Goal: Task Accomplishment & Management: Manage account settings

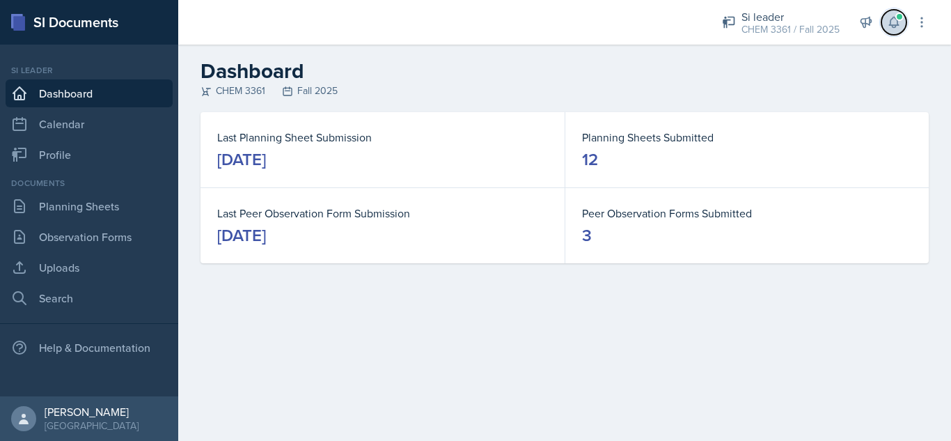
click at [897, 27] on icon at bounding box center [894, 22] width 14 height 14
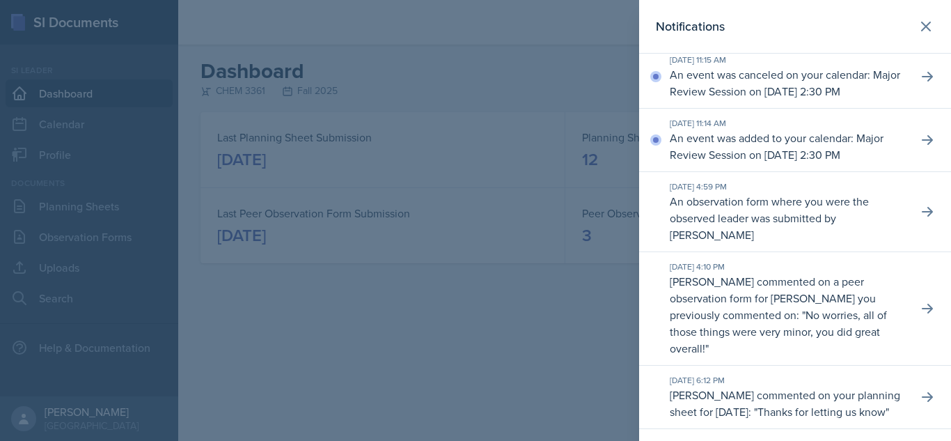
scroll to position [643, 0]
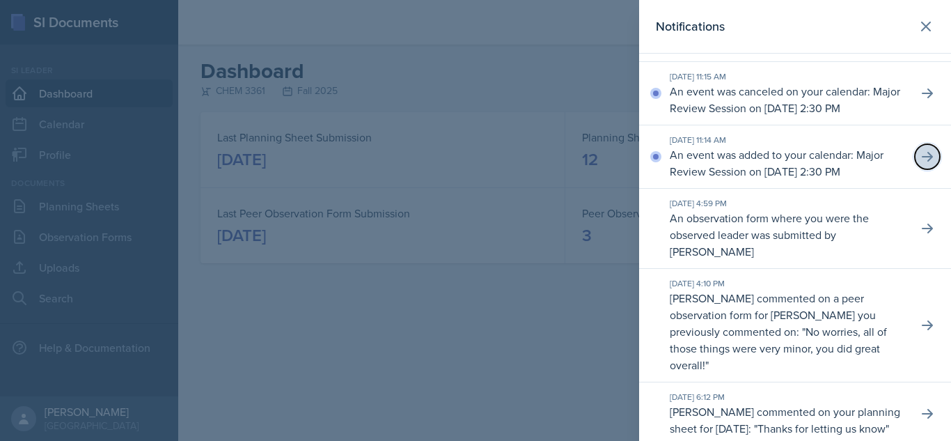
click at [921, 164] on icon at bounding box center [928, 157] width 14 height 14
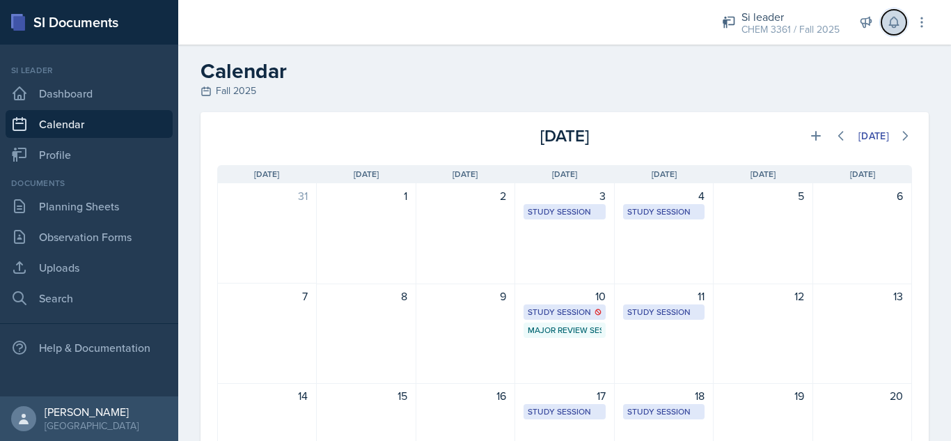
click at [897, 30] on button at bounding box center [894, 22] width 25 height 25
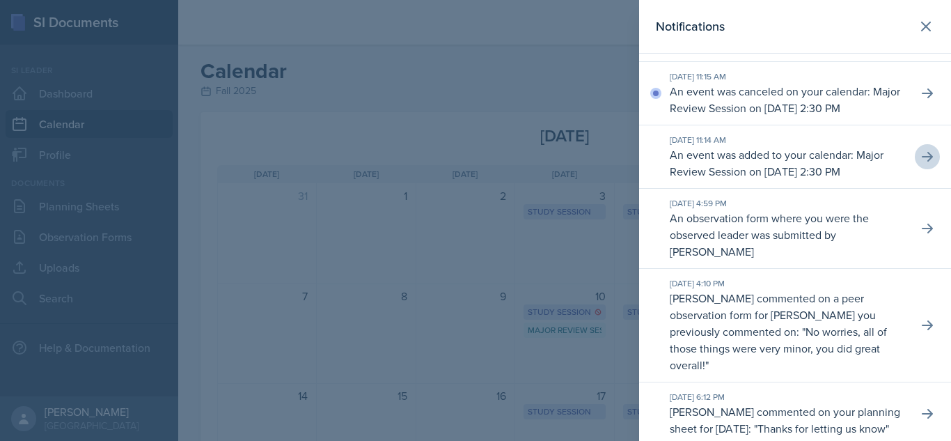
click at [932, 118] on div "[DATE] 11:15 AM An event was canceled on your calendar: Major Review Session on…" at bounding box center [795, 93] width 312 height 63
click at [925, 106] on button at bounding box center [927, 93] width 25 height 25
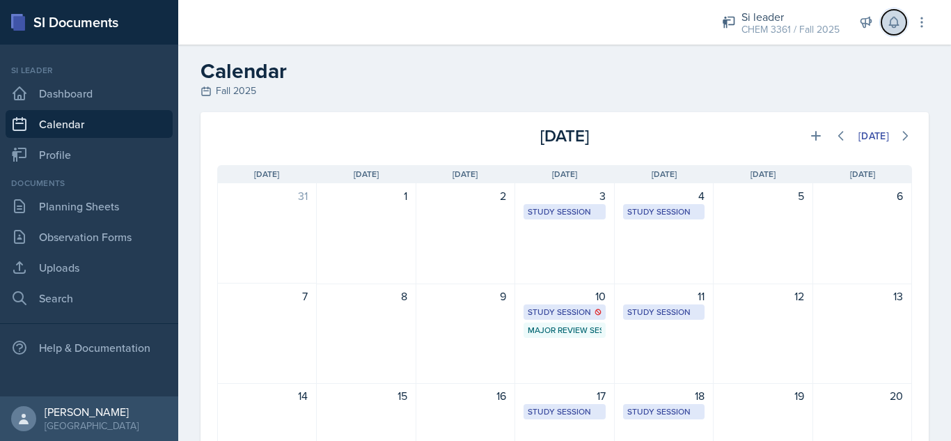
click at [889, 31] on button at bounding box center [894, 22] width 25 height 25
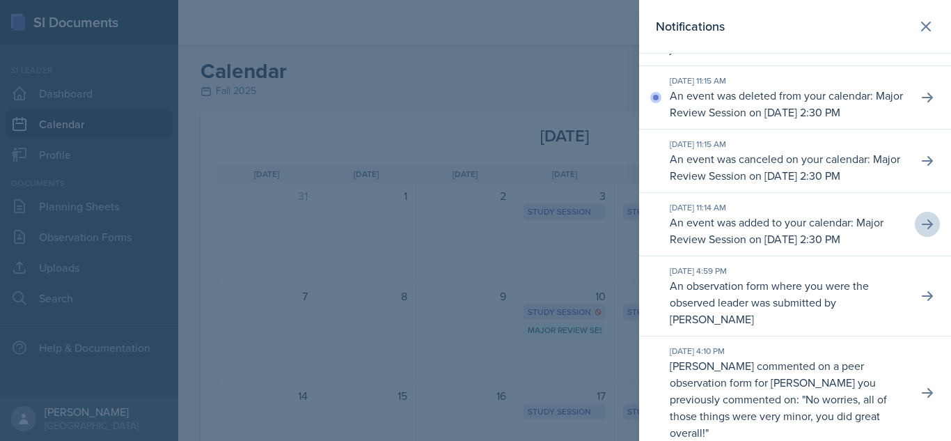
scroll to position [508, 0]
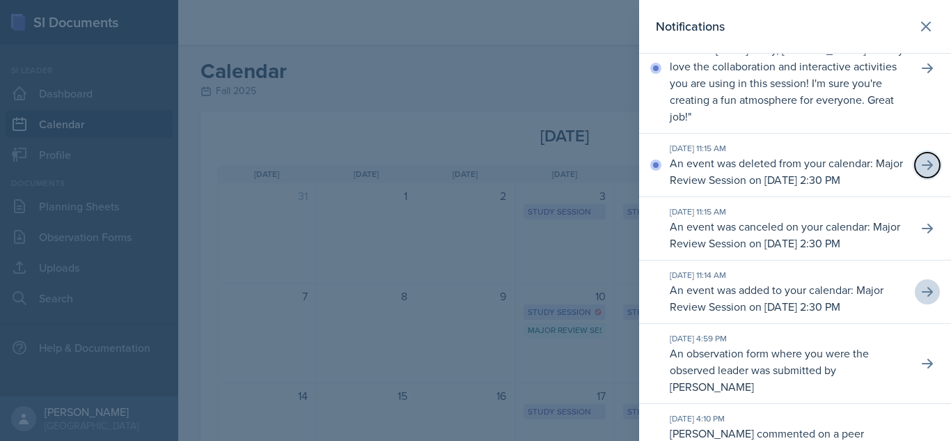
click at [921, 172] on icon at bounding box center [928, 165] width 14 height 14
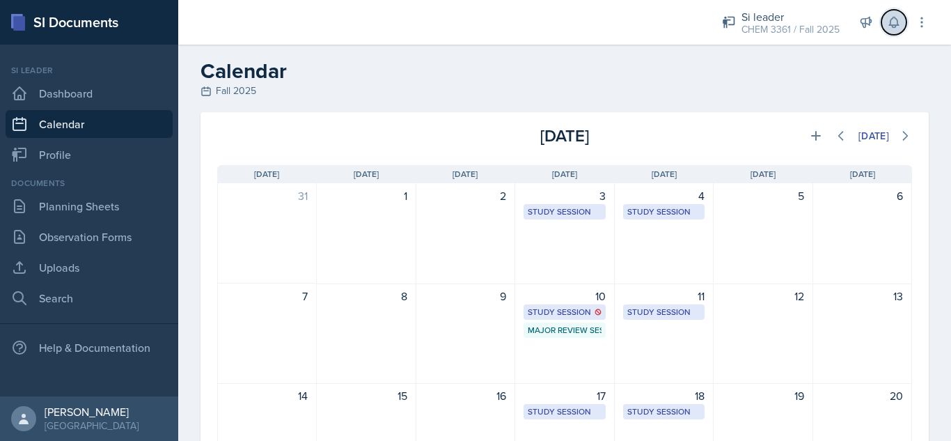
click at [893, 20] on icon at bounding box center [894, 22] width 14 height 14
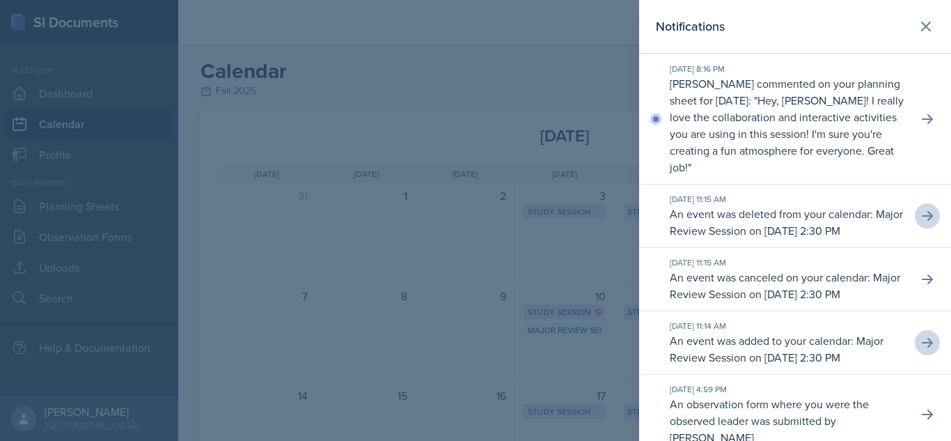
scroll to position [440, 0]
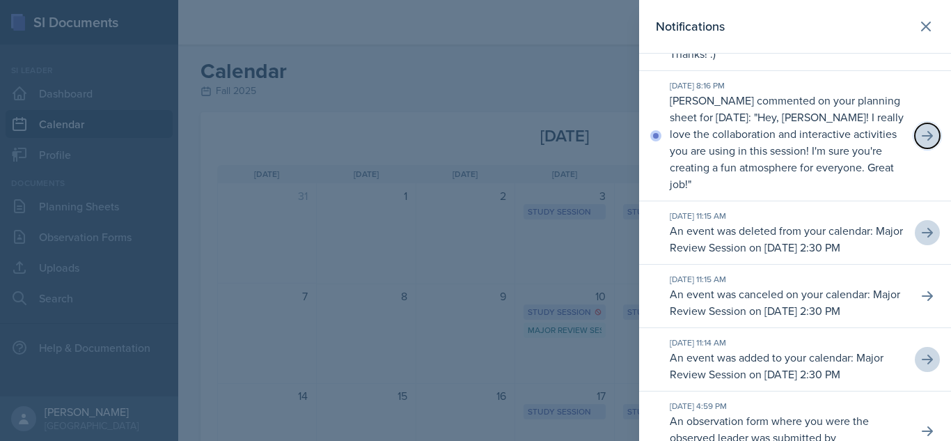
click at [921, 134] on icon at bounding box center [928, 136] width 14 height 14
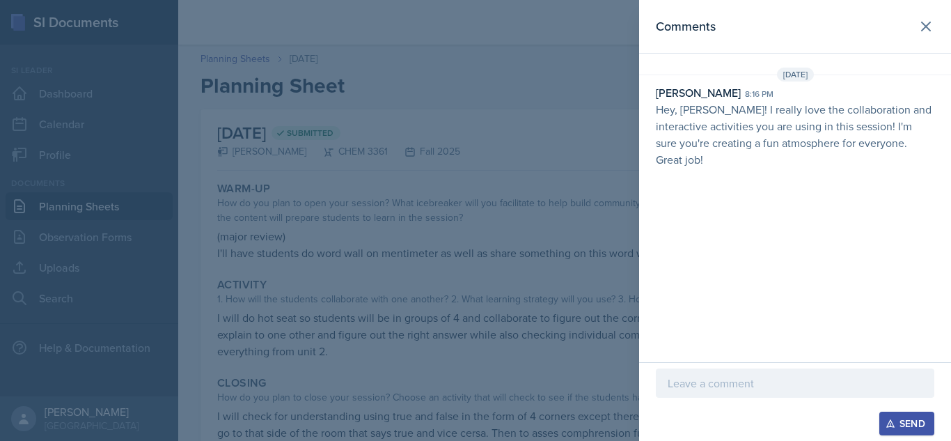
click at [749, 381] on p at bounding box center [795, 383] width 255 height 17
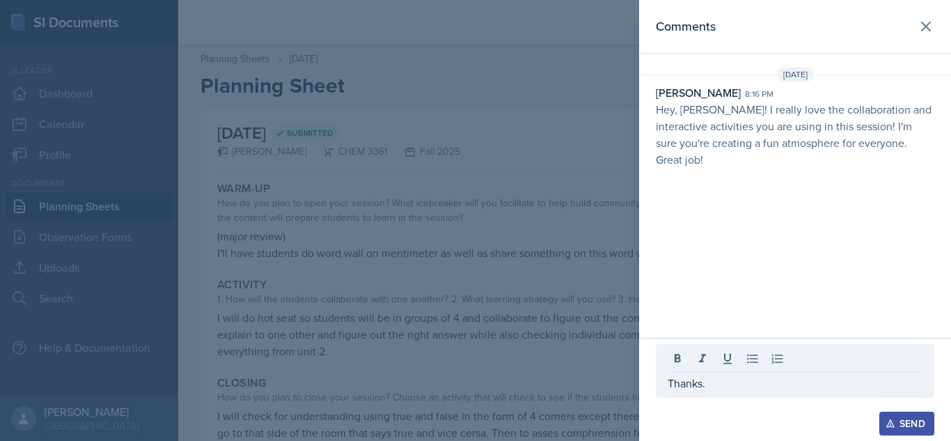
click at [907, 416] on div "Send" at bounding box center [907, 423] width 37 height 11
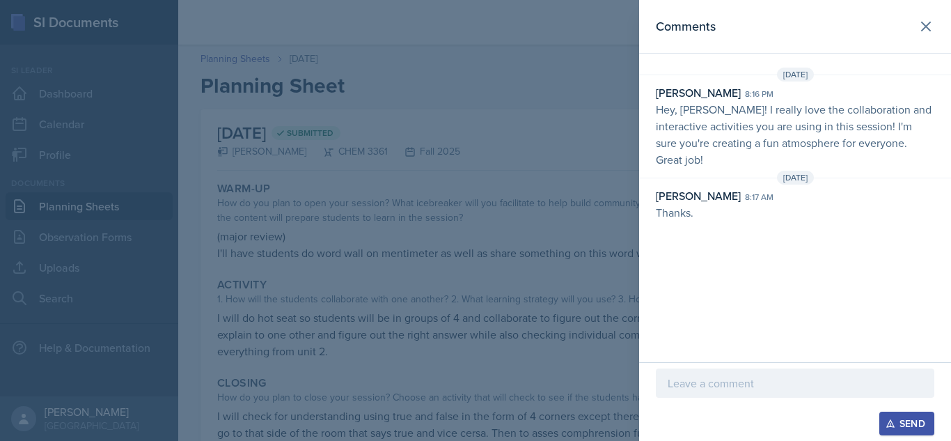
click at [588, 213] on div at bounding box center [475, 220] width 951 height 441
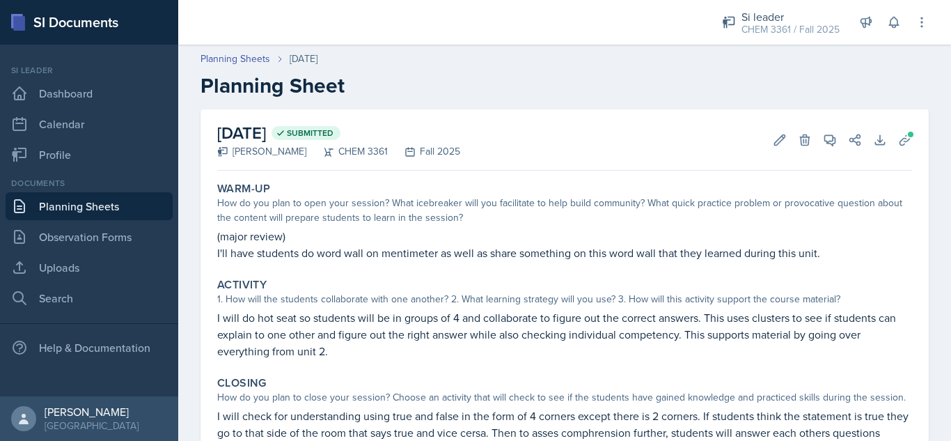
click at [593, 279] on div "Activity" at bounding box center [564, 285] width 695 height 14
click at [887, 24] on icon at bounding box center [894, 22] width 14 height 14
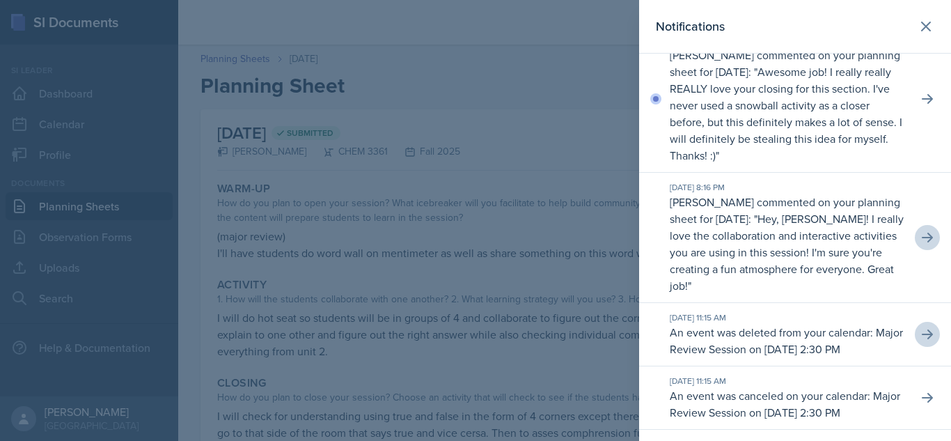
scroll to position [305, 0]
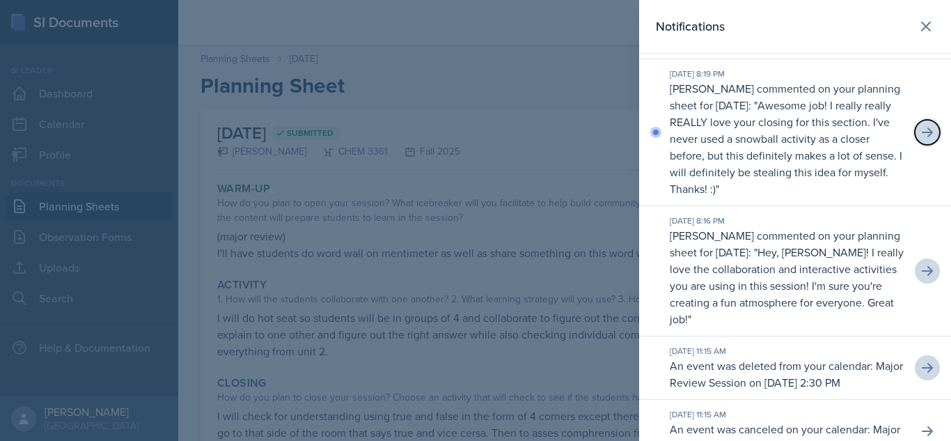
click at [921, 127] on icon at bounding box center [928, 132] width 14 height 14
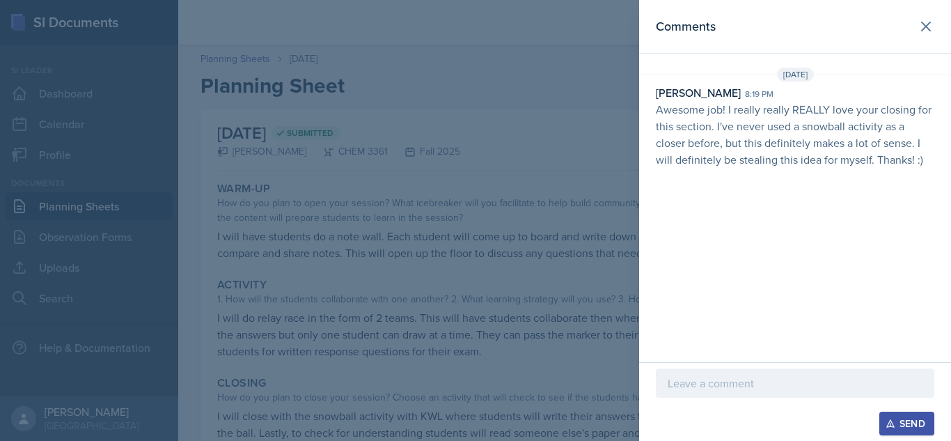
click at [737, 385] on p at bounding box center [795, 383] width 255 height 17
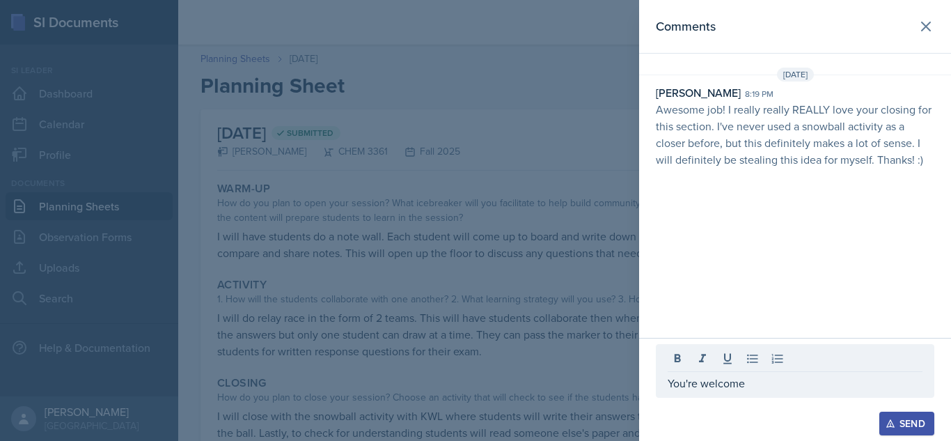
click at [908, 416] on div "Send" at bounding box center [907, 423] width 37 height 11
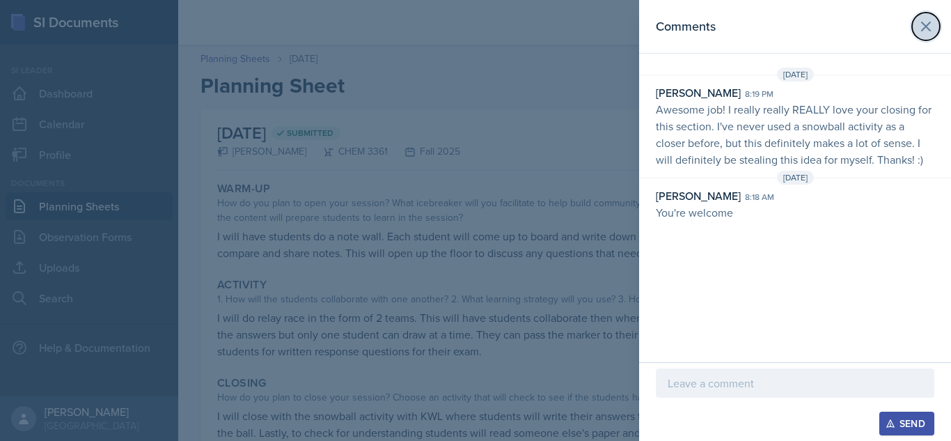
click at [925, 26] on icon at bounding box center [926, 26] width 8 height 8
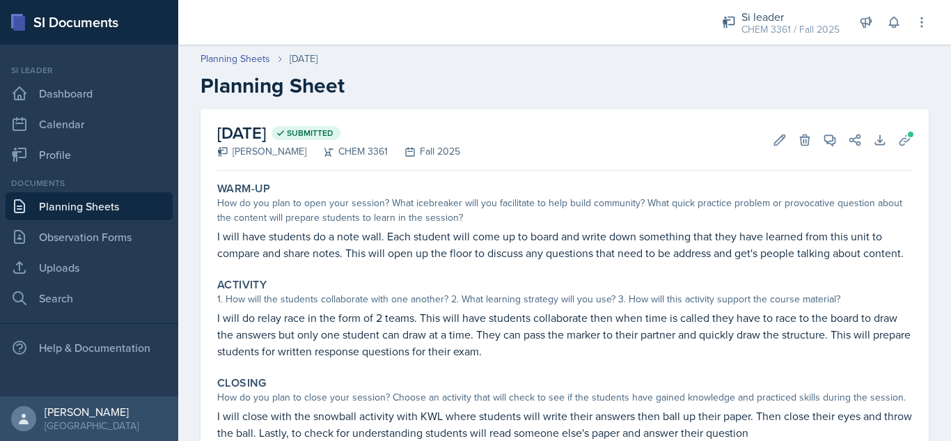
click at [598, 290] on div "Activity 1. How will the students collaborate with one another? 2. What learnin…" at bounding box center [565, 318] width 706 height 93
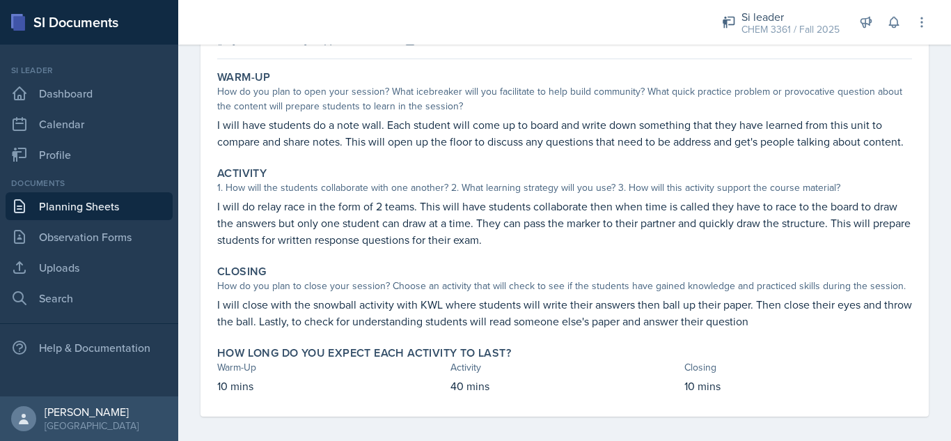
scroll to position [137, 0]
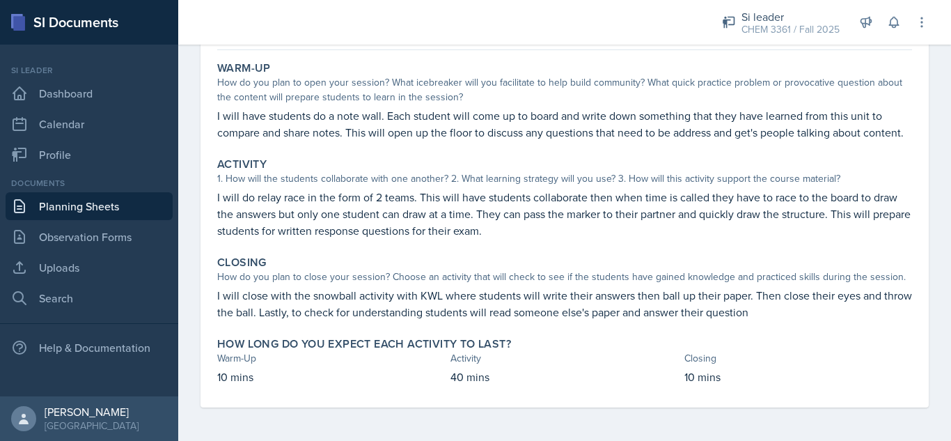
click at [765, 138] on p "I will have students do a note wall. Each student will come up to board and wri…" at bounding box center [564, 123] width 695 height 33
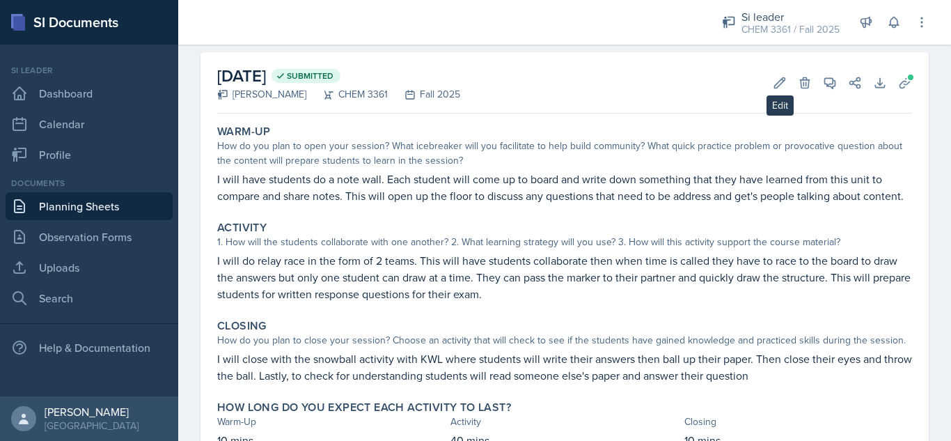
scroll to position [0, 0]
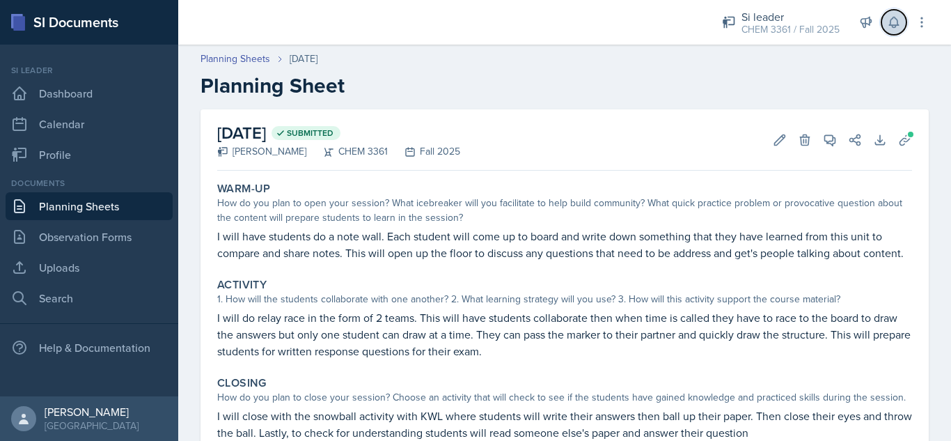
click at [894, 16] on icon at bounding box center [894, 22] width 14 height 14
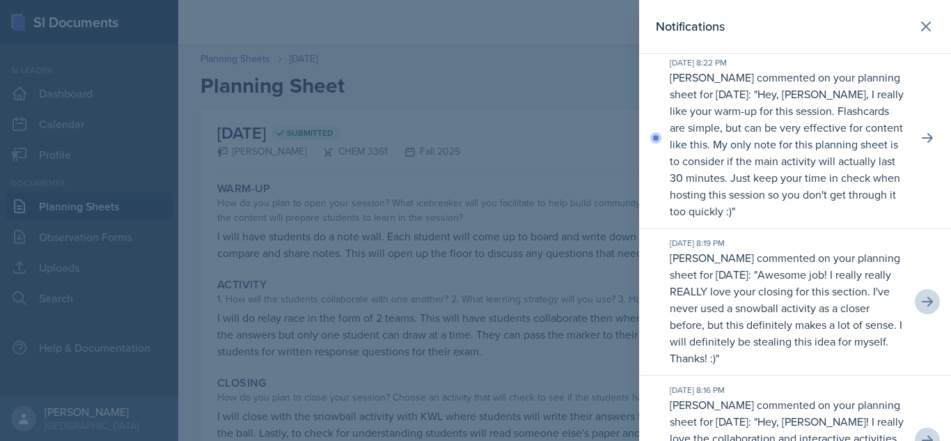
scroll to position [102, 0]
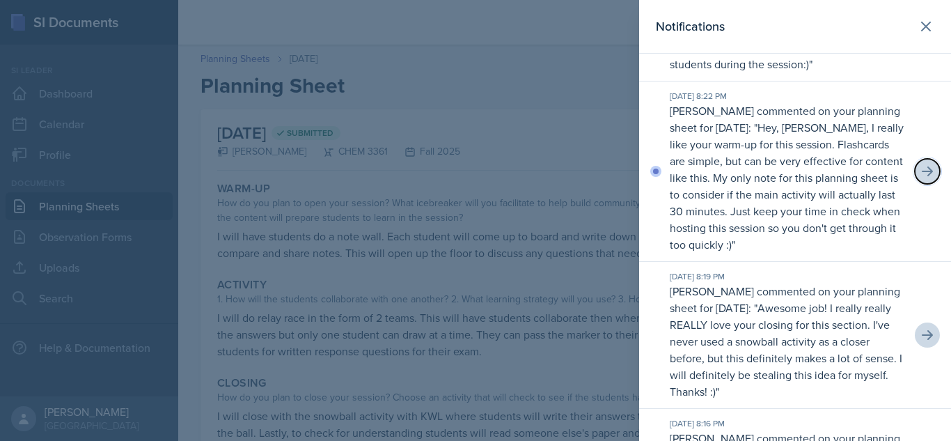
click at [921, 166] on icon at bounding box center [928, 171] width 14 height 14
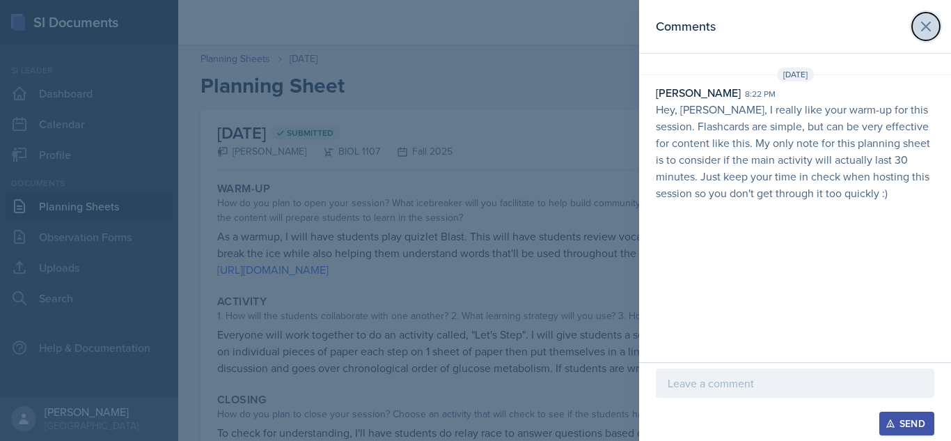
click at [928, 17] on button at bounding box center [926, 27] width 28 height 28
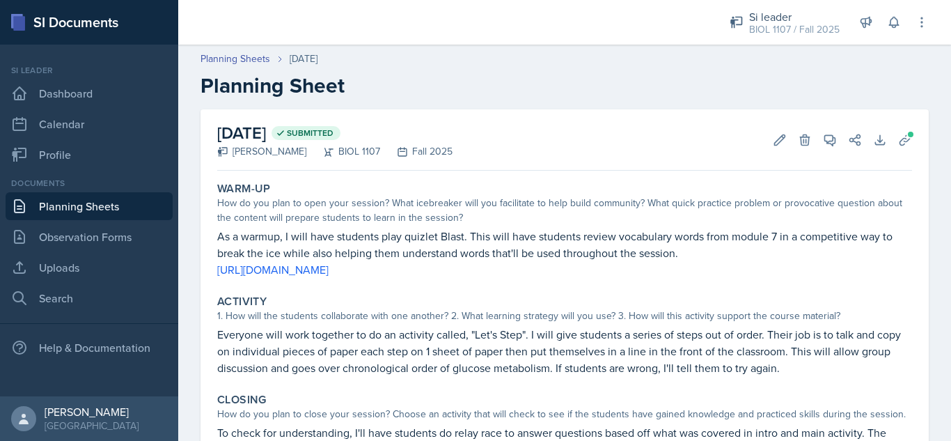
click at [465, 328] on p "Everyone will work together to do an activity called, "Let's Step". I will give…" at bounding box center [564, 351] width 695 height 50
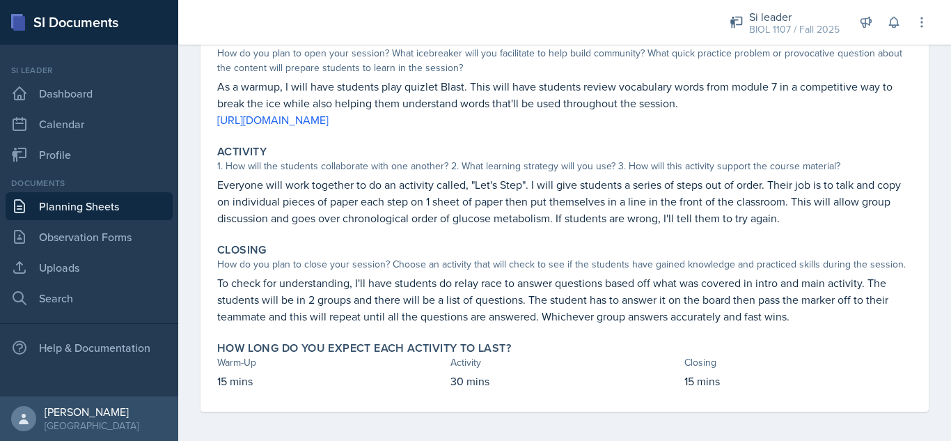
scroll to position [154, 0]
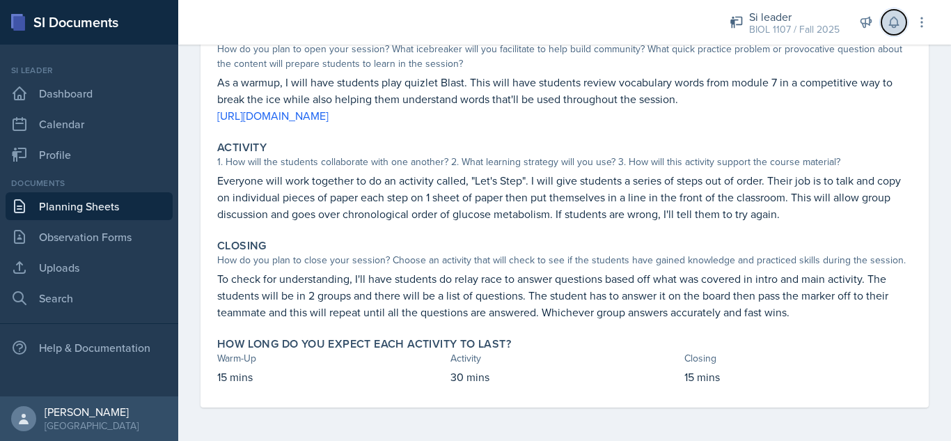
click at [888, 23] on icon at bounding box center [894, 22] width 14 height 14
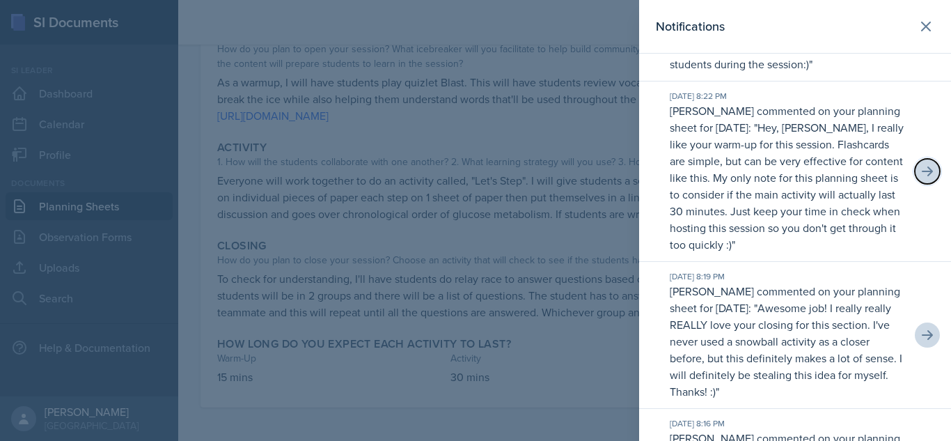
click at [922, 172] on icon at bounding box center [927, 171] width 11 height 10
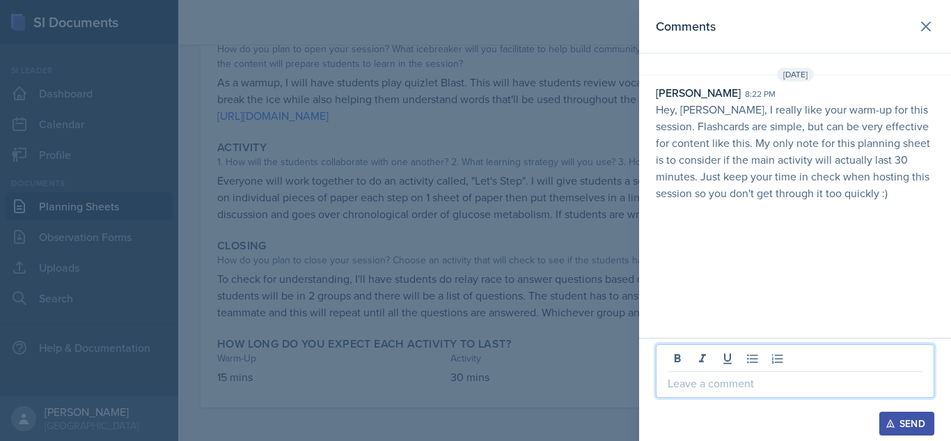
click at [696, 388] on p at bounding box center [795, 383] width 255 height 17
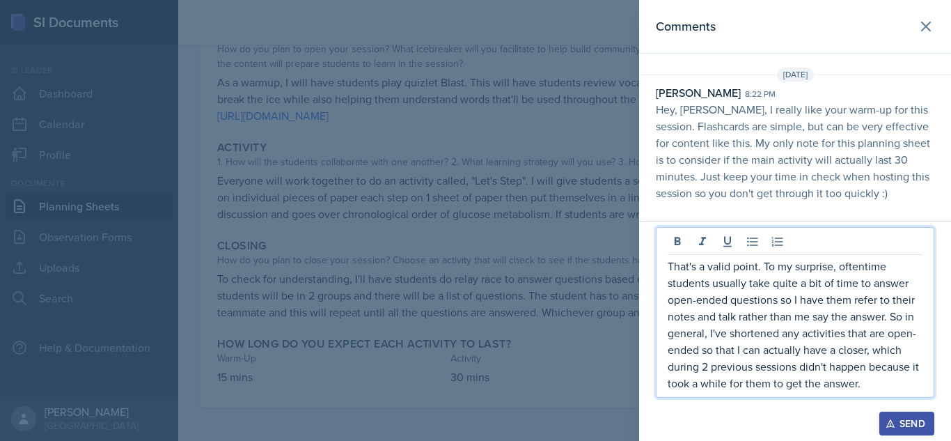
drag, startPoint x: 867, startPoint y: 265, endPoint x: 905, endPoint y: 261, distance: 38.5
click at [905, 261] on p "That's a valid point. To my surprise, oftentime students usually take quite a b…" at bounding box center [795, 325] width 255 height 134
click at [833, 383] on p "That's a valid point. To my surprise, students usually take quite a bit of time…" at bounding box center [795, 325] width 255 height 134
click at [912, 416] on div "Send" at bounding box center [907, 423] width 37 height 11
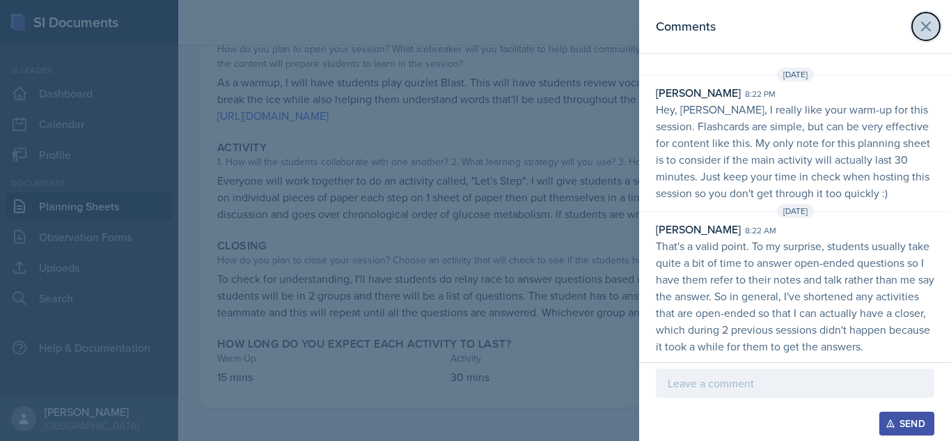
click at [923, 20] on icon at bounding box center [926, 26] width 17 height 17
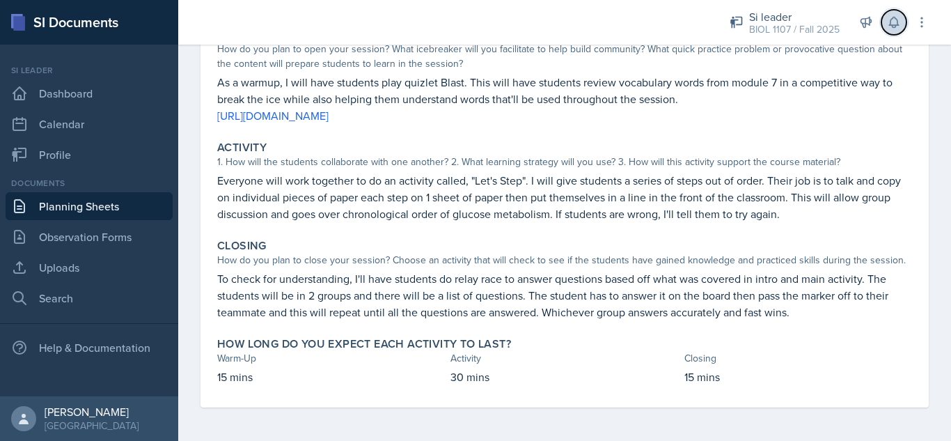
click at [894, 21] on icon at bounding box center [894, 22] width 14 height 14
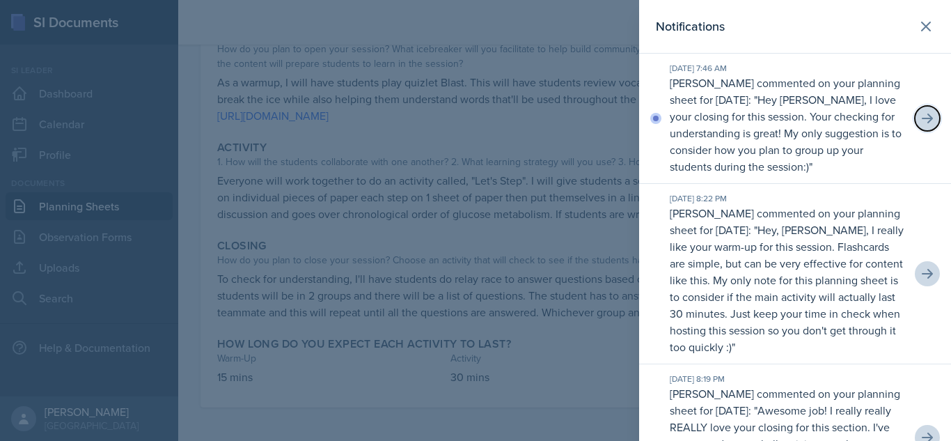
click at [922, 112] on icon at bounding box center [928, 118] width 14 height 14
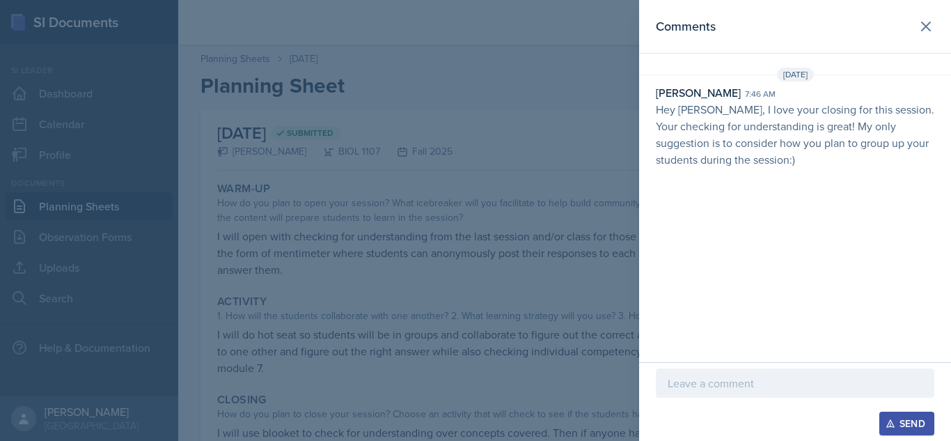
click at [495, 277] on div at bounding box center [475, 220] width 951 height 441
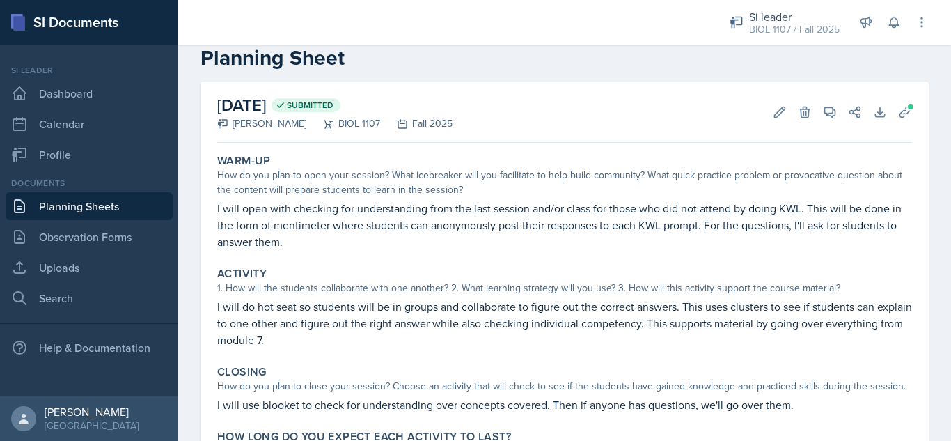
scroll to position [120, 0]
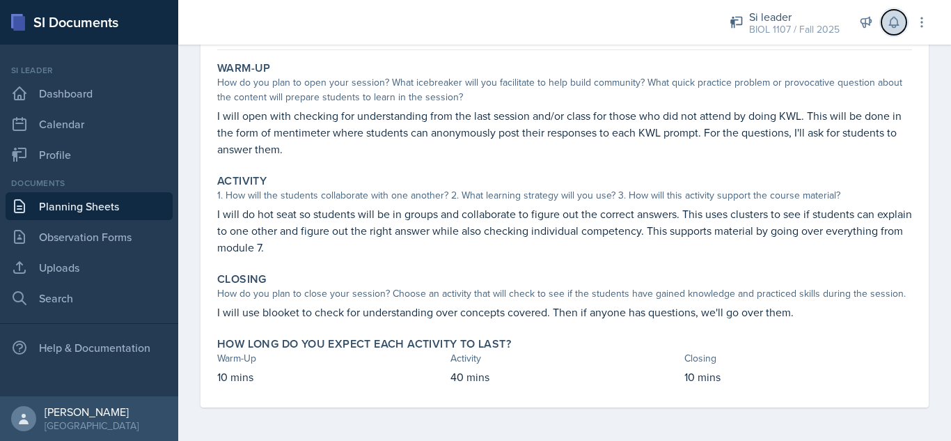
click at [888, 25] on icon at bounding box center [894, 22] width 14 height 14
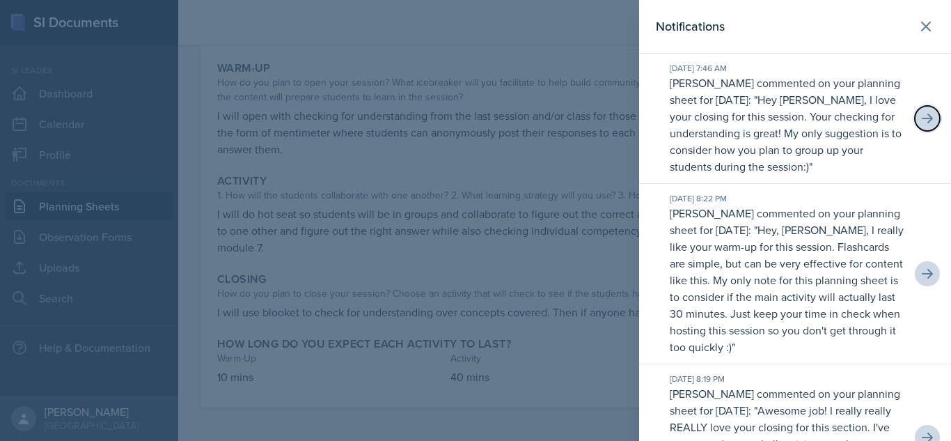
click at [922, 119] on icon at bounding box center [927, 119] width 11 height 10
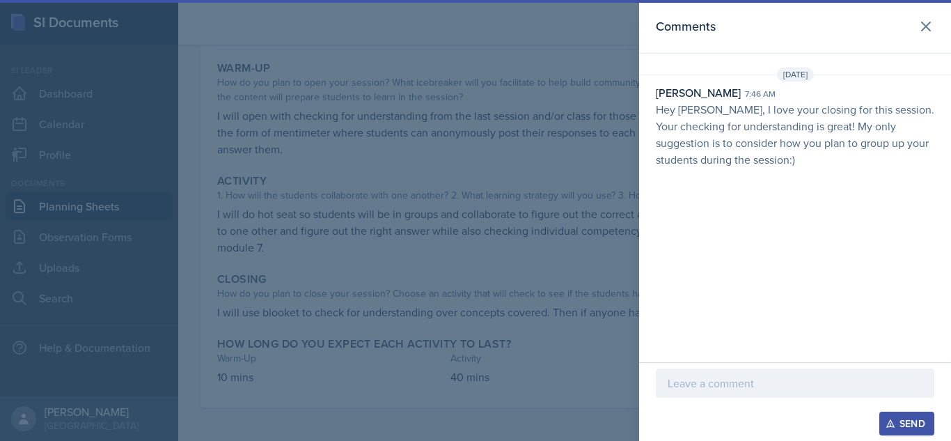
click at [698, 387] on p at bounding box center [795, 383] width 255 height 17
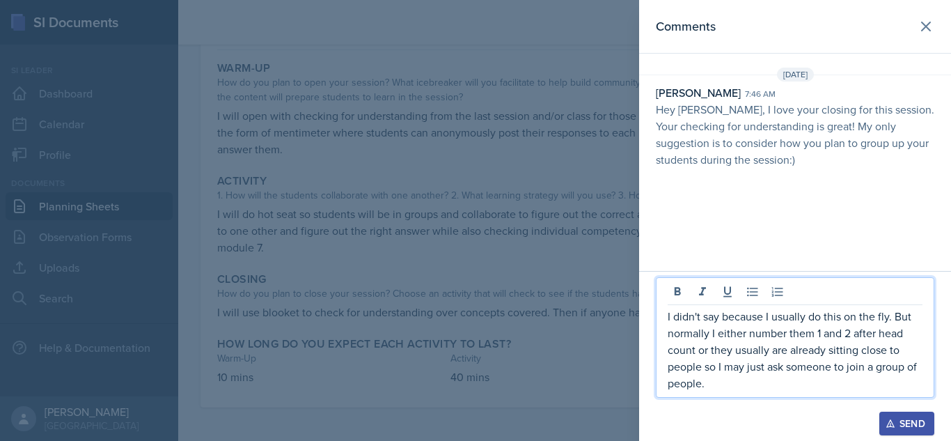
click at [908, 416] on div "Send" at bounding box center [907, 423] width 37 height 11
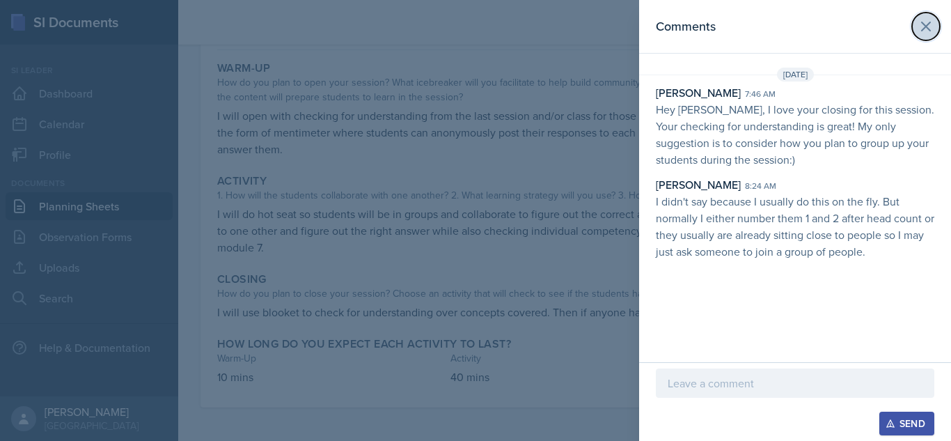
click at [935, 26] on button at bounding box center [926, 27] width 28 height 28
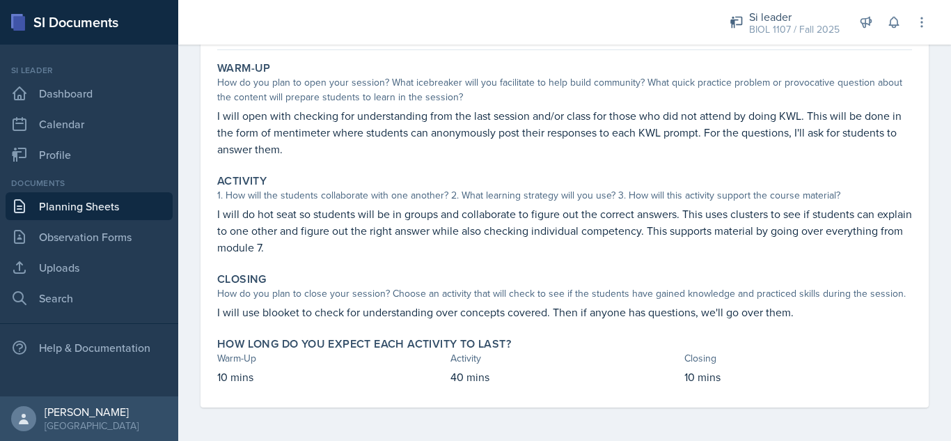
click at [547, 161] on div "Warm-Up How do you plan to open your session? What icebreaker will you facilita…" at bounding box center [565, 109] width 706 height 107
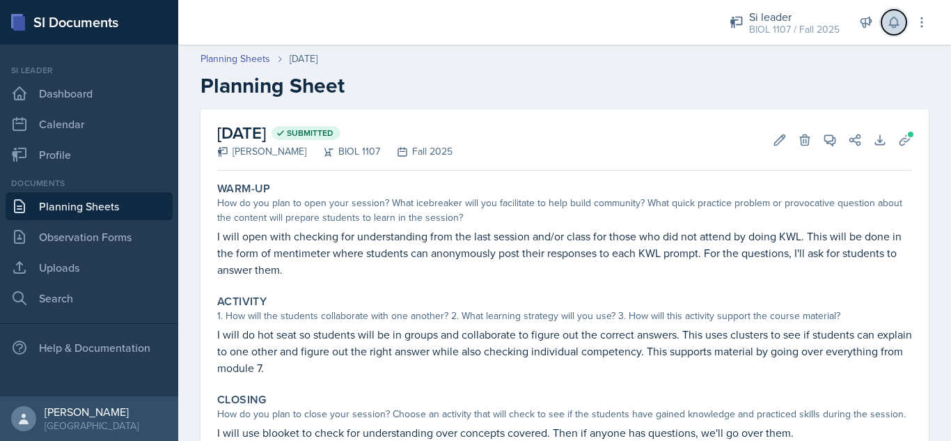
click at [887, 19] on icon at bounding box center [894, 22] width 14 height 14
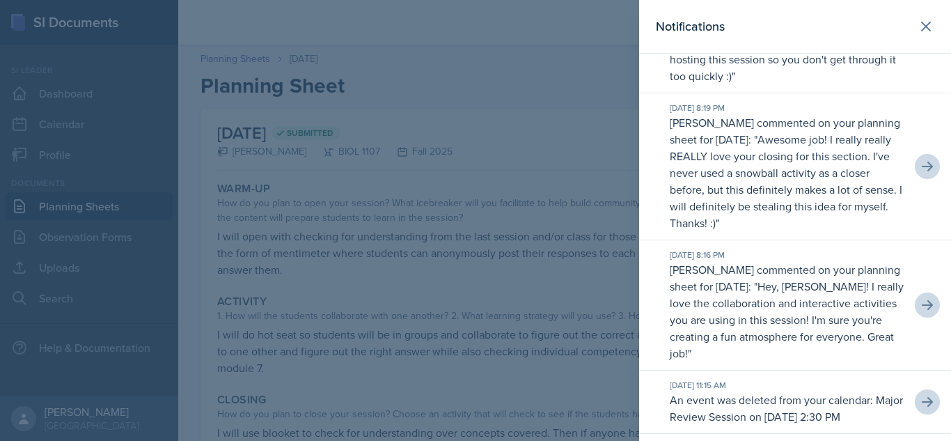
scroll to position [288, 0]
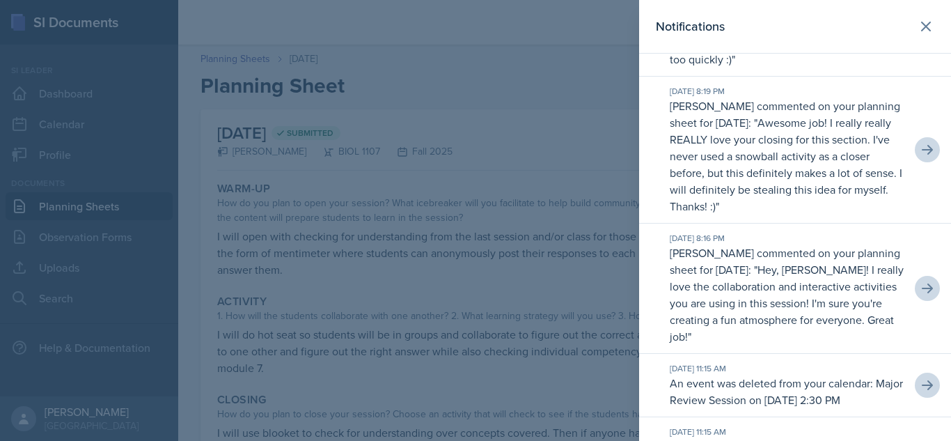
click at [492, 63] on div at bounding box center [475, 220] width 951 height 441
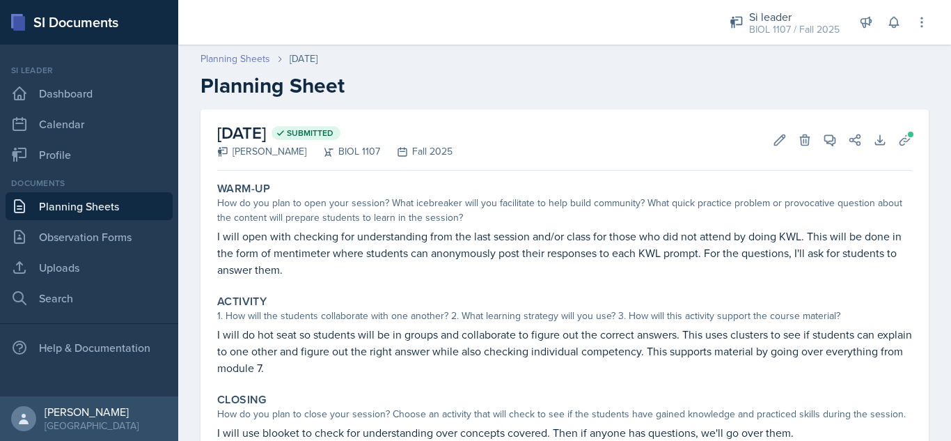
click at [234, 60] on link "Planning Sheets" at bounding box center [236, 59] width 70 height 15
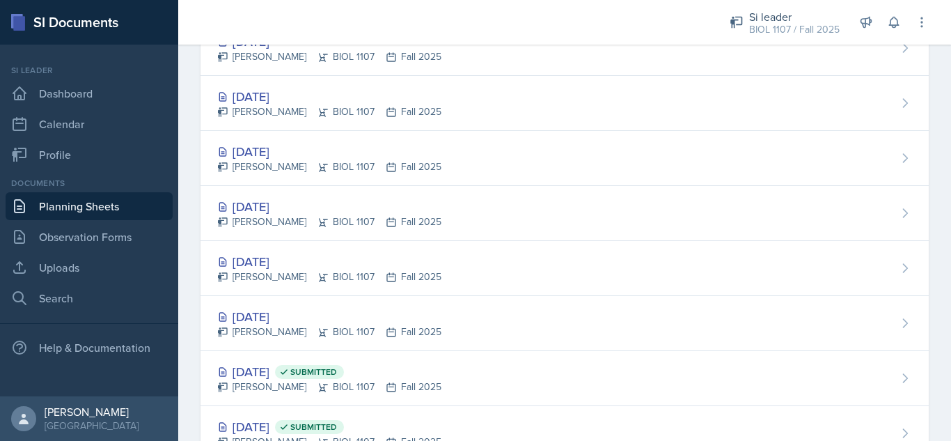
scroll to position [579, 0]
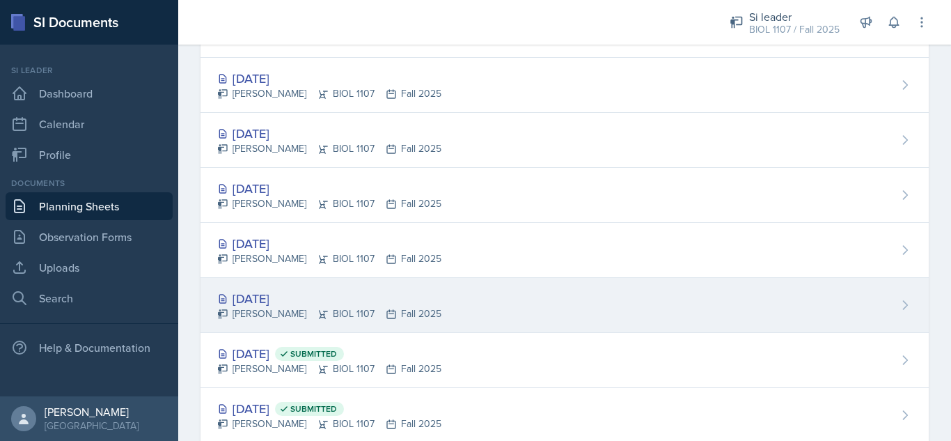
click at [297, 292] on div "[DATE]" at bounding box center [329, 298] width 224 height 19
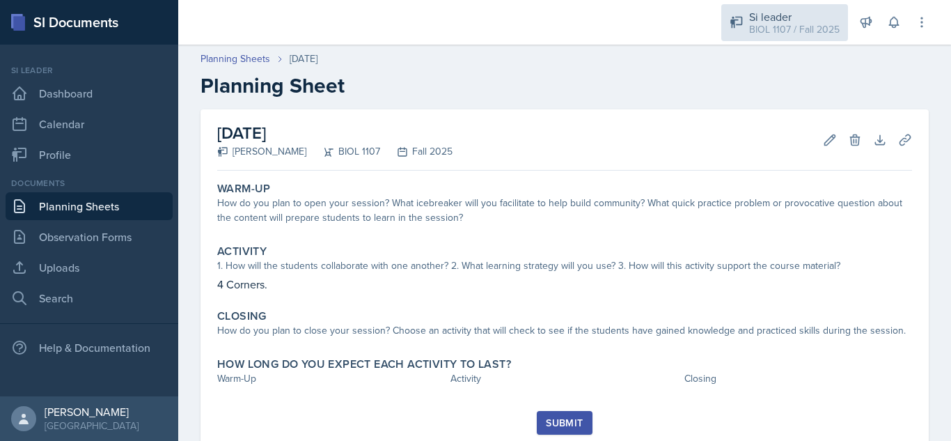
click at [779, 36] on div "BIOL 1107 / Fall 2025" at bounding box center [794, 29] width 91 height 15
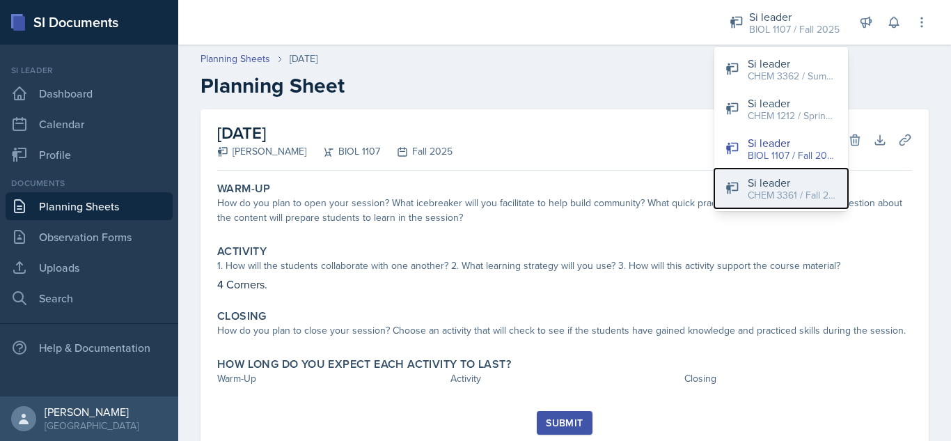
click at [781, 179] on div "Si leader" at bounding box center [792, 182] width 89 height 17
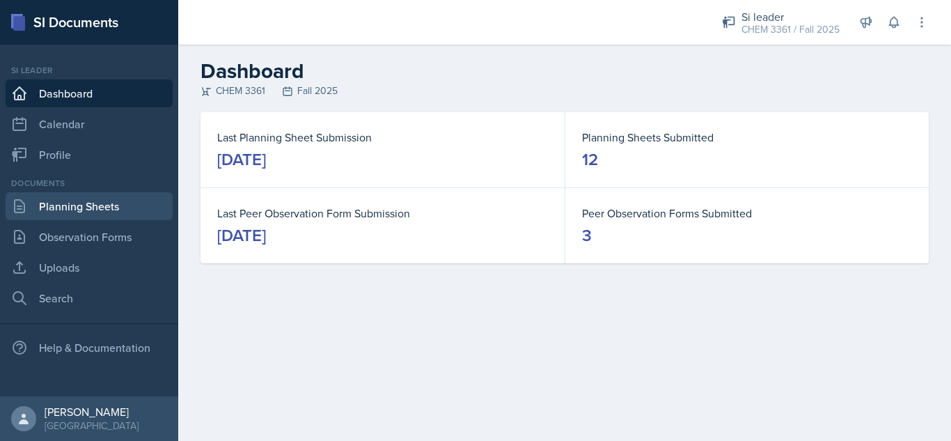
click at [114, 207] on link "Planning Sheets" at bounding box center [89, 206] width 167 height 28
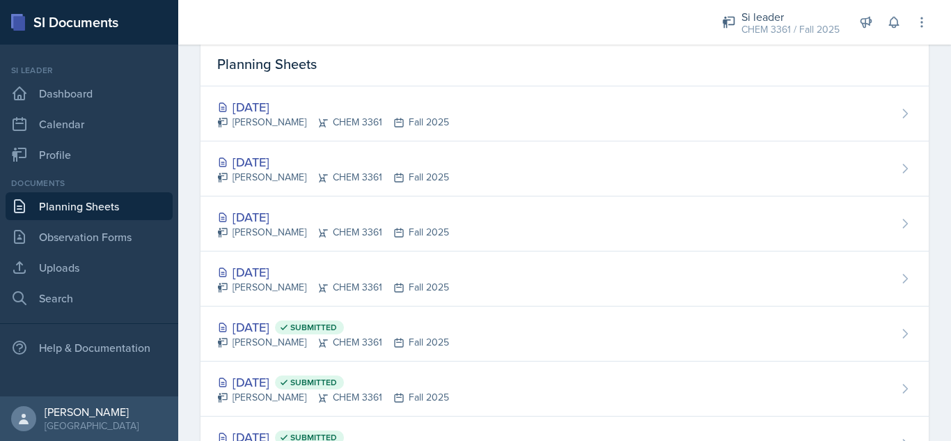
scroll to position [58, 0]
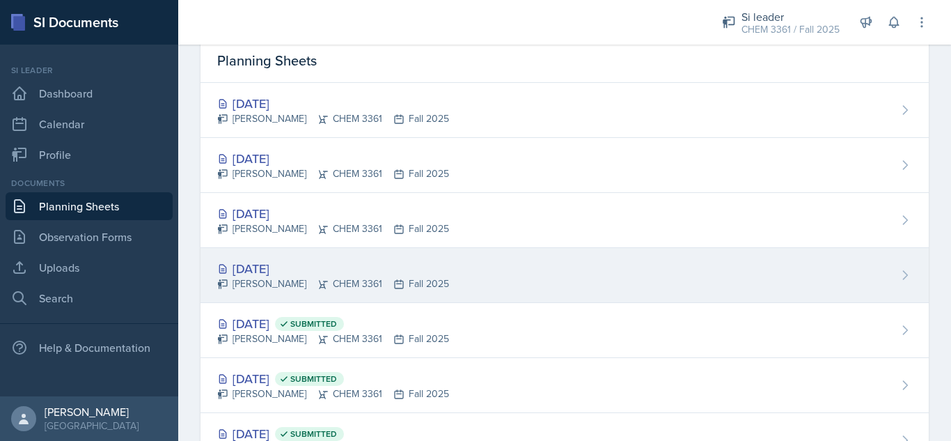
click at [674, 264] on div "[DATE] [PERSON_NAME] CHEM 3361 Fall 2025" at bounding box center [565, 275] width 728 height 55
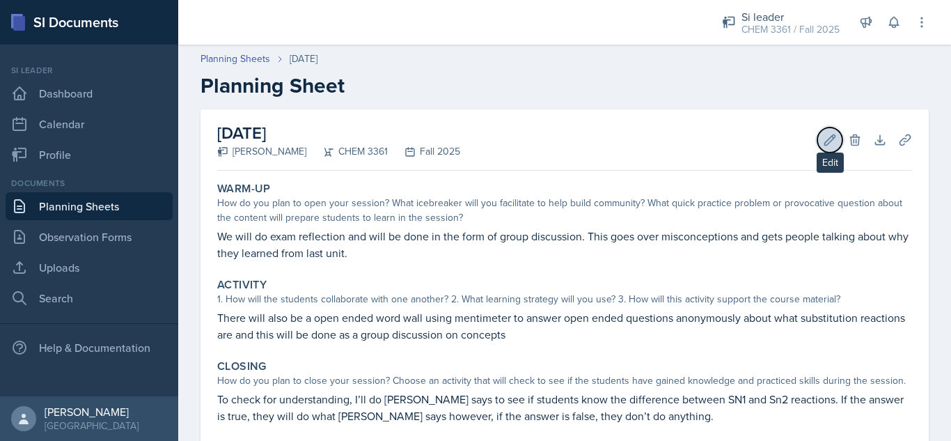
click at [818, 141] on button "Edit" at bounding box center [830, 139] width 25 height 25
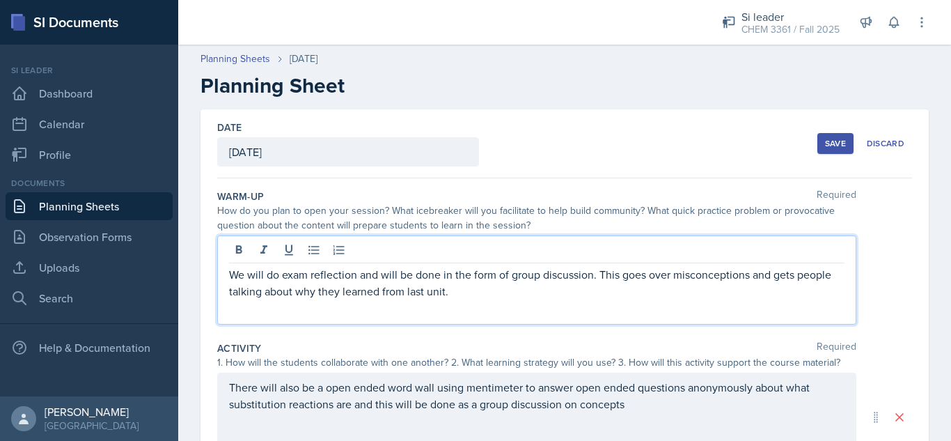
click at [505, 270] on p "We will do exam reflection and will be done in the form of group discussion. Th…" at bounding box center [537, 282] width 616 height 33
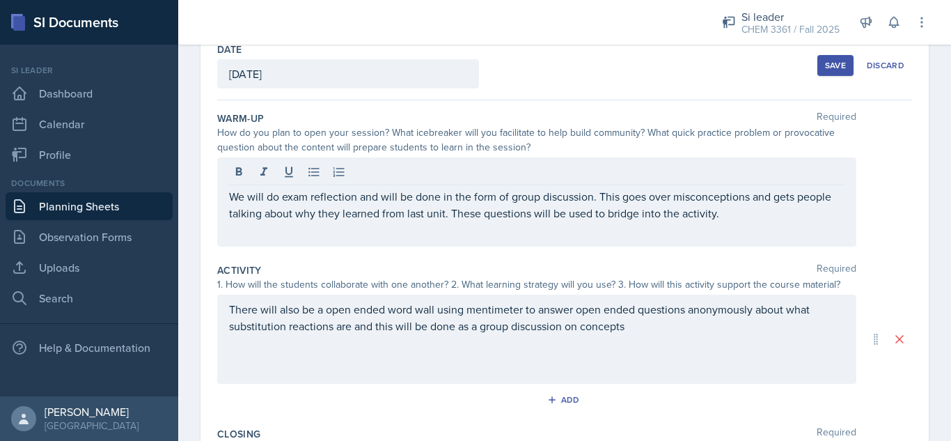
scroll to position [102, 0]
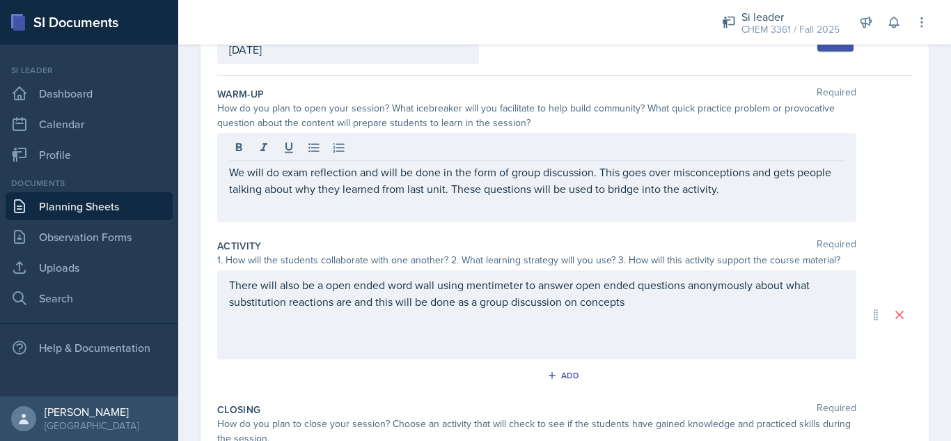
click at [696, 310] on p "There will also be a open ended word wall using mentimeter to answer open ended…" at bounding box center [537, 292] width 616 height 33
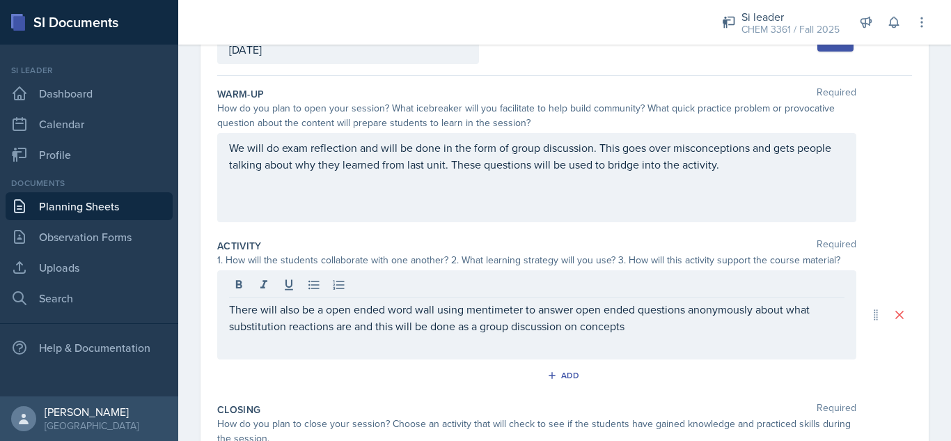
click at [818, 45] on button "Save" at bounding box center [836, 41] width 36 height 21
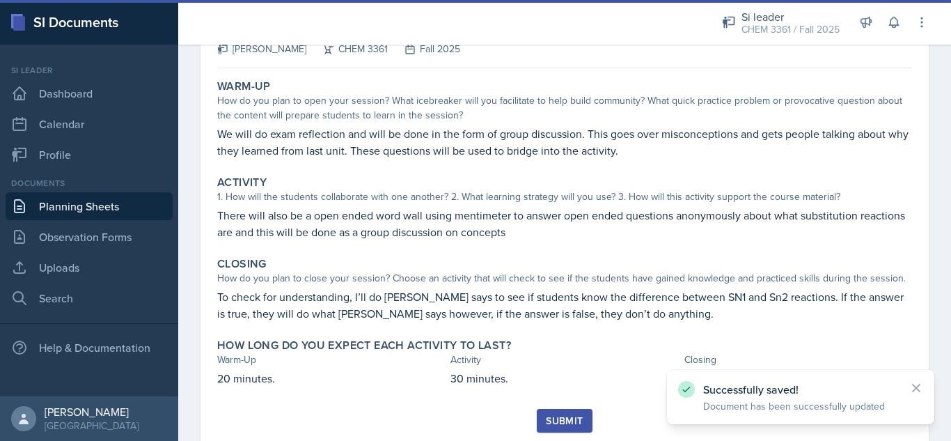
scroll to position [108, 0]
